Goal: Find specific page/section: Find specific page/section

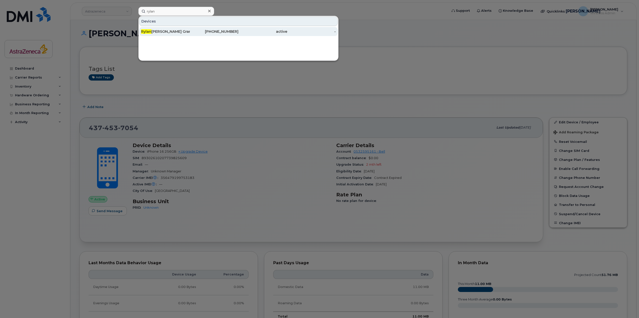
type input "rylan"
drag, startPoint x: 171, startPoint y: 29, endPoint x: 208, endPoint y: 55, distance: 45.2
click at [171, 29] on div "[PERSON_NAME] Grand" at bounding box center [165, 31] width 49 height 5
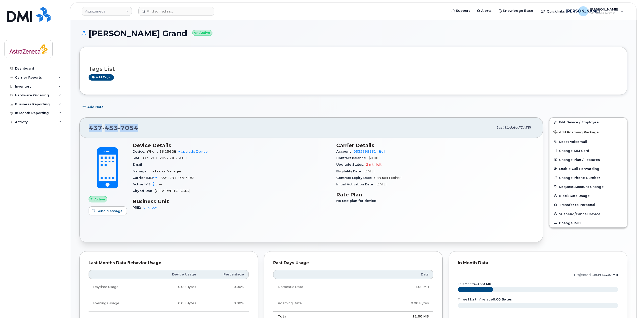
drag, startPoint x: 162, startPoint y: 130, endPoint x: 84, endPoint y: 128, distance: 77.6
click at [84, 128] on div "[PHONE_NUMBER] Last updated [DATE]" at bounding box center [311, 128] width 463 height 20
click at [125, 34] on h1 "[PERSON_NAME] Grand Active" at bounding box center [353, 33] width 548 height 9
click at [95, 35] on h1 "[PERSON_NAME] Grand Active" at bounding box center [353, 33] width 548 height 9
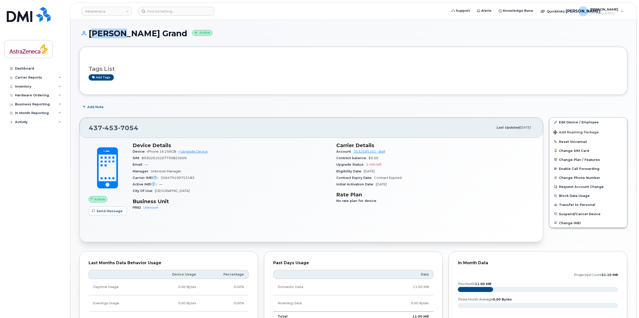
click at [95, 35] on h1 "[PERSON_NAME] Grand Active" at bounding box center [353, 33] width 548 height 9
copy h1 "Rylan"
click at [327, 228] on div "Active Send Message Device Details Device iPhone 16 256GB + Upgrade Device SIM …" at bounding box center [311, 190] width 463 height 104
